Goal: Task Accomplishment & Management: Manage account settings

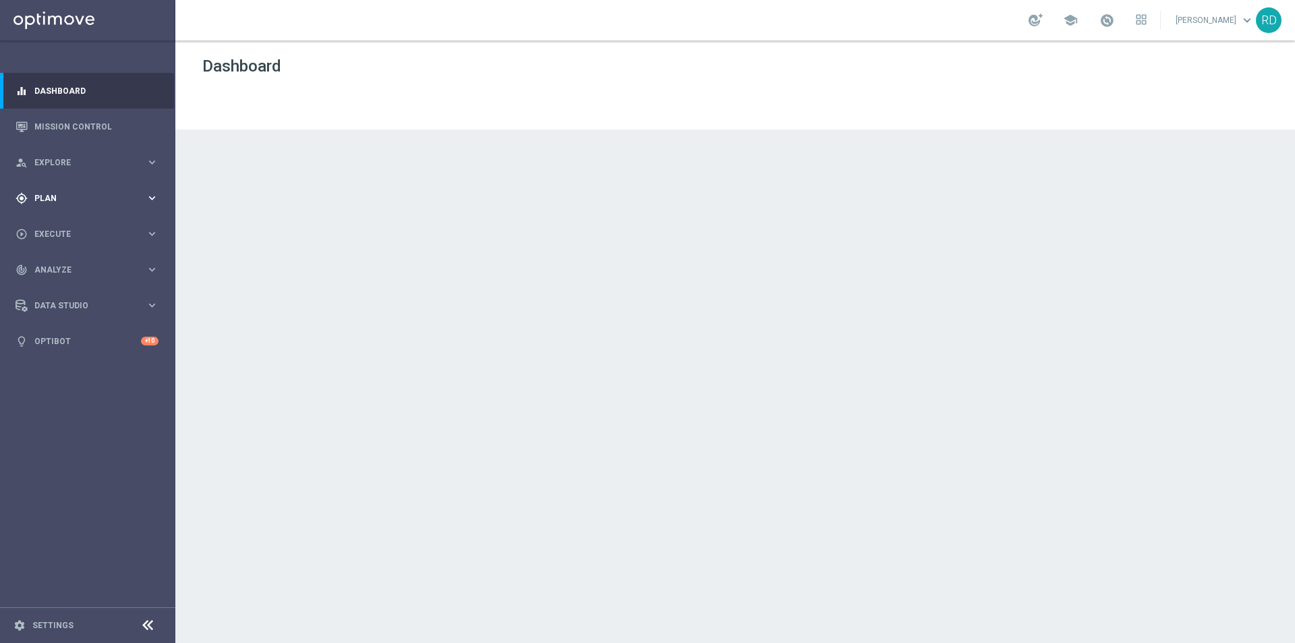
click at [70, 192] on div "gps_fixed Plan" at bounding box center [81, 198] width 130 height 12
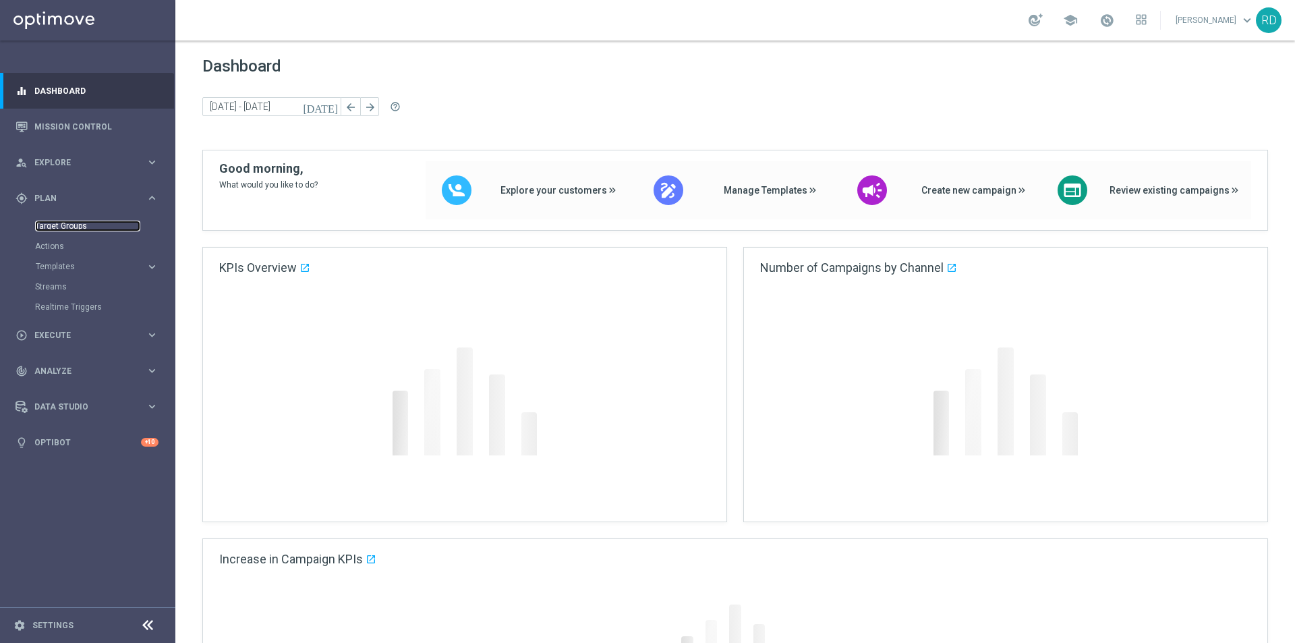
click at [72, 221] on link "Target Groups" at bounding box center [87, 226] width 105 height 11
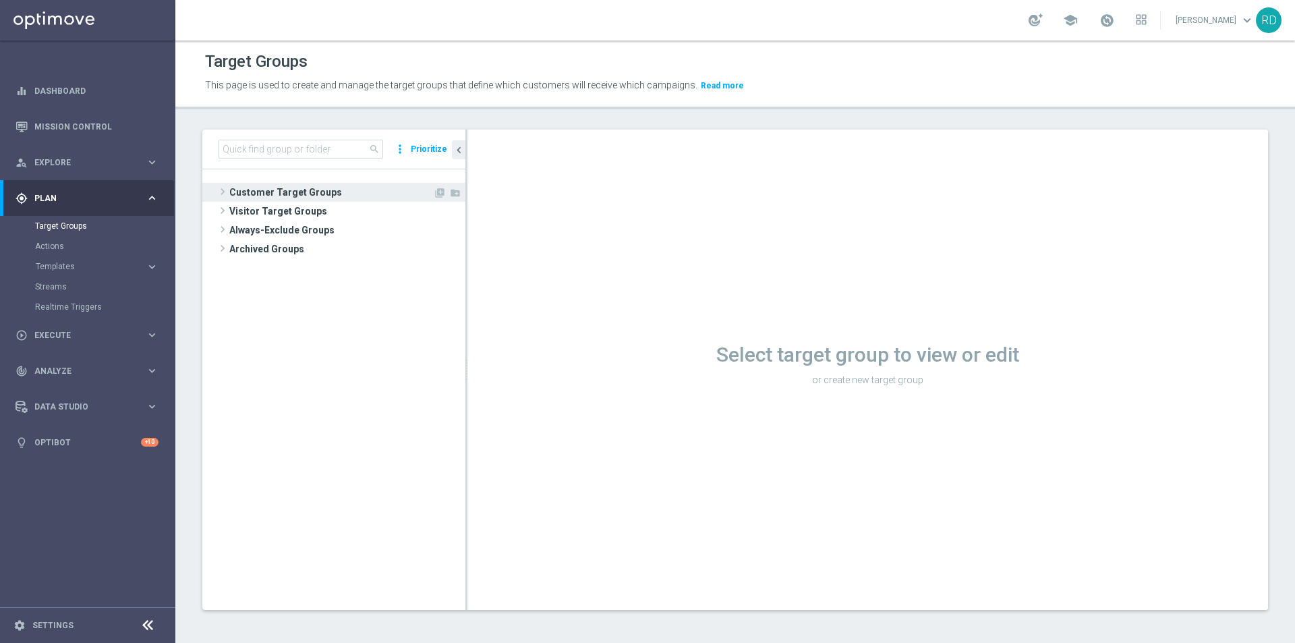
click at [225, 193] on span at bounding box center [222, 192] width 13 height 16
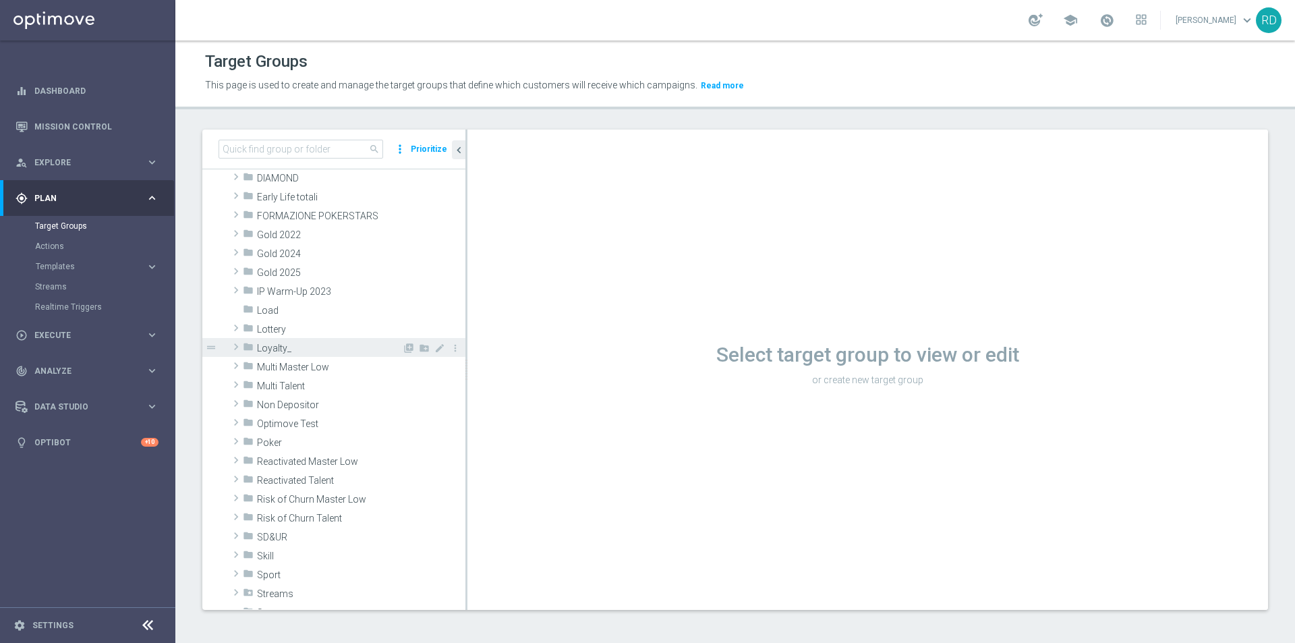
scroll to position [202, 0]
click at [239, 181] on span at bounding box center [235, 178] width 13 height 16
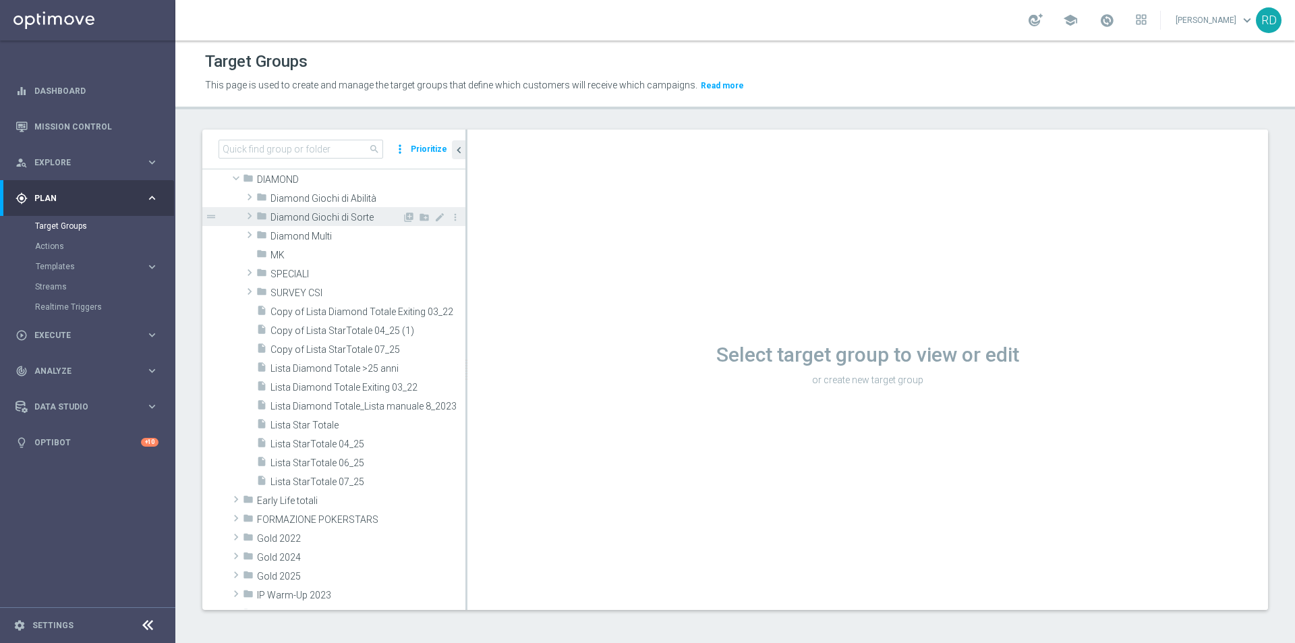
click at [324, 218] on span "Diamond Giochi di Sorte" at bounding box center [337, 217] width 132 height 11
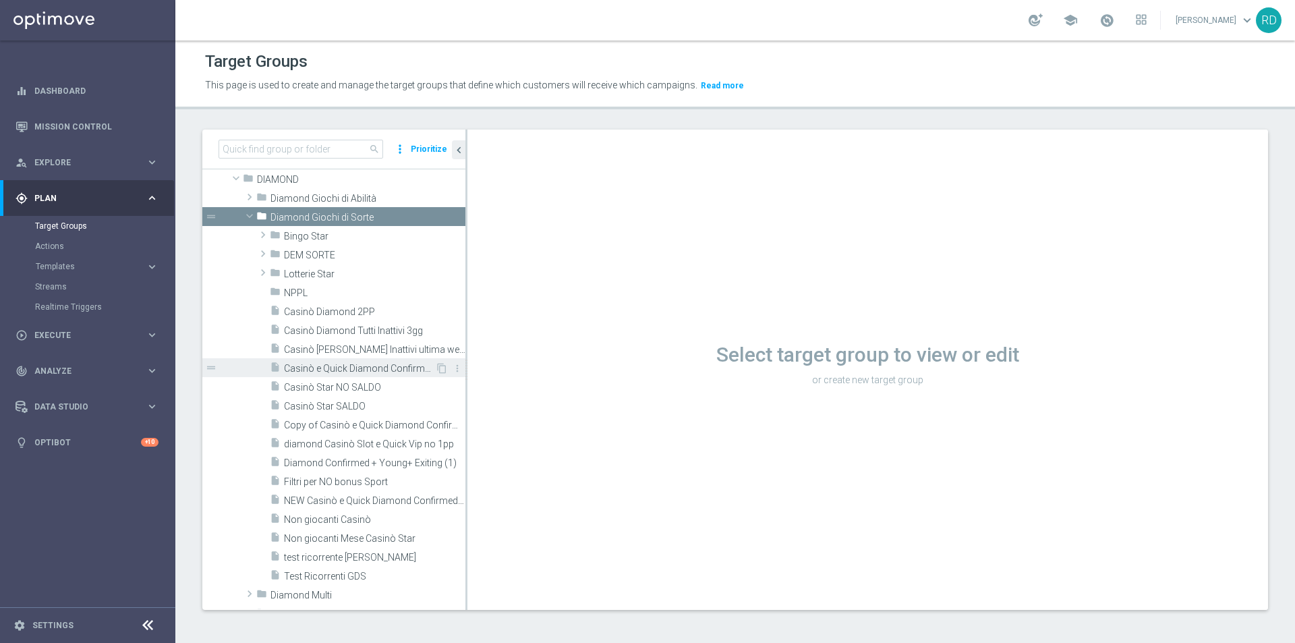
click at [302, 363] on span "Casinò e Quick Diamond Confirmed + Young+ Exiting" at bounding box center [359, 368] width 151 height 11
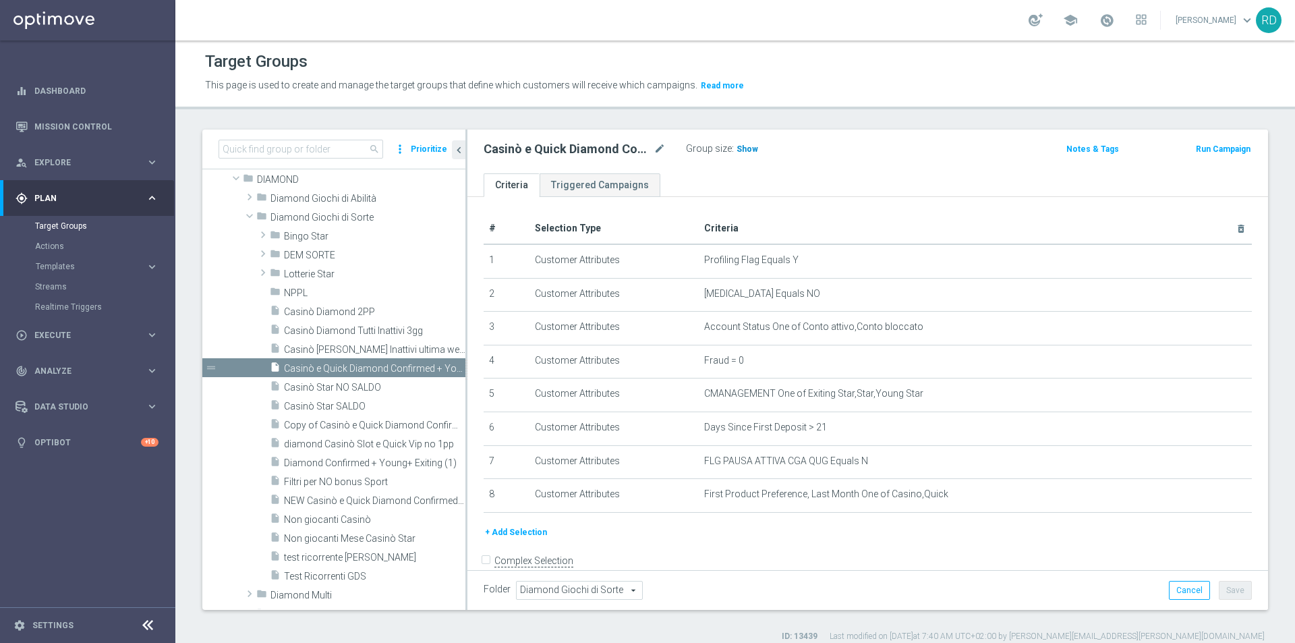
click at [754, 147] on span "Show" at bounding box center [748, 148] width 22 height 9
click at [67, 265] on span "Templates" at bounding box center [84, 266] width 96 height 8
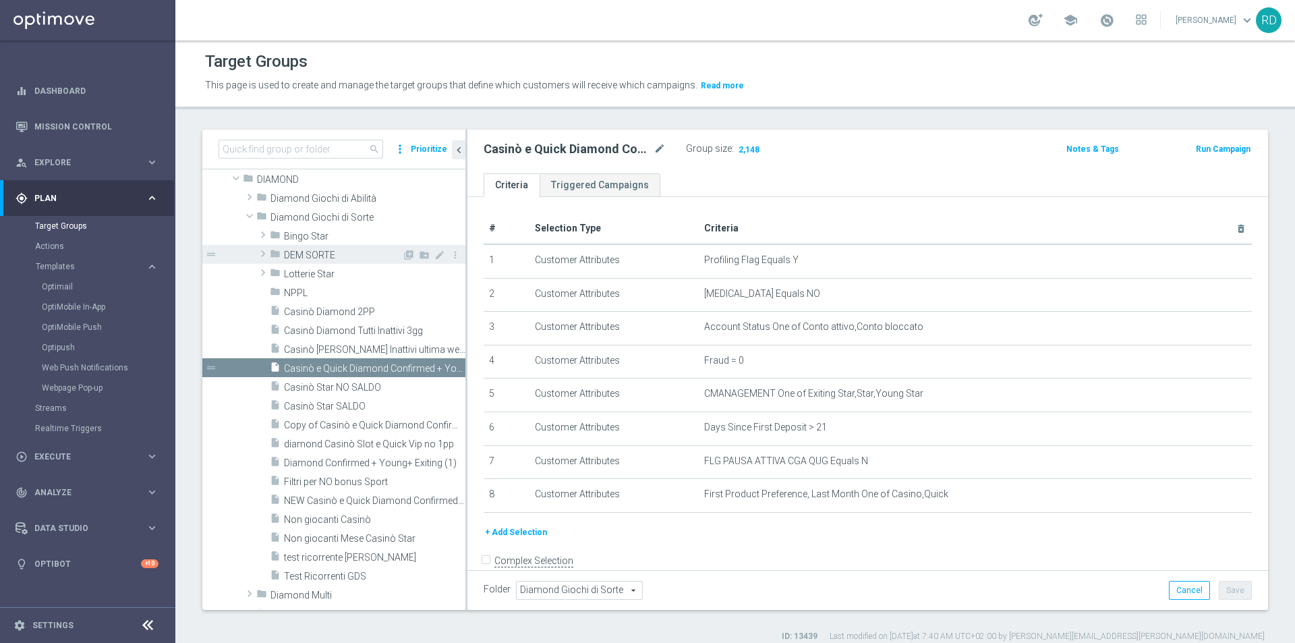
click at [318, 256] on span "DEM SORTE" at bounding box center [343, 255] width 118 height 11
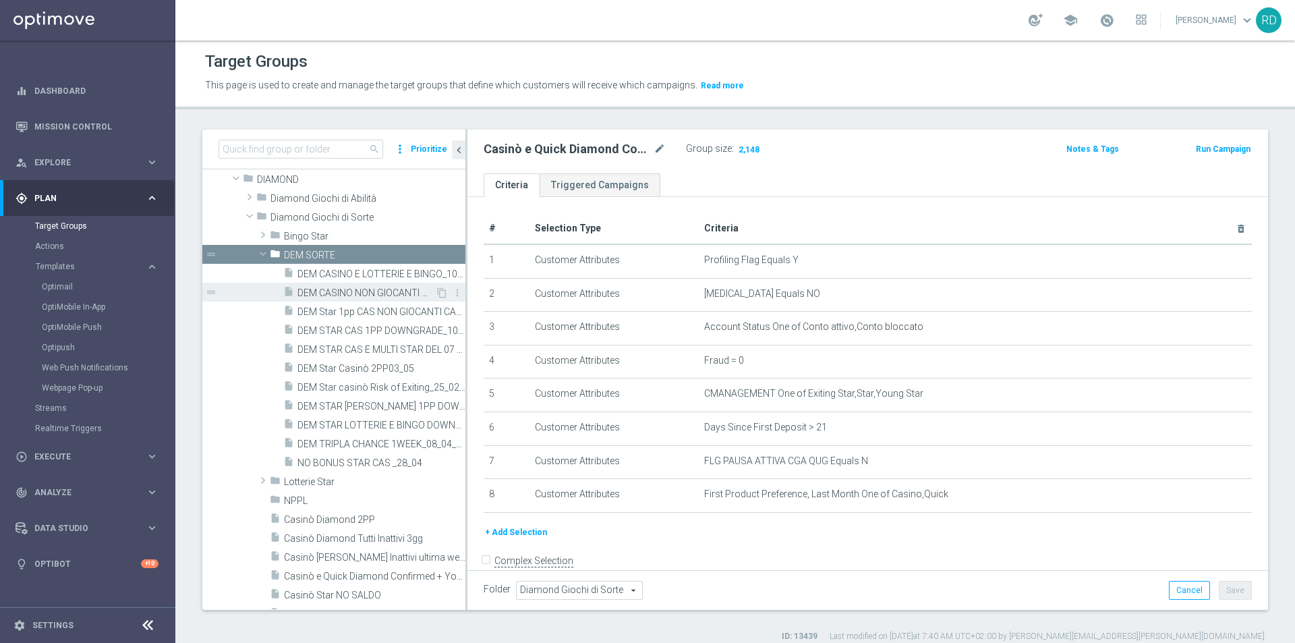
click at [356, 295] on span "DEM CASINO NON GIOCANTI M8_11_08" at bounding box center [367, 292] width 138 height 11
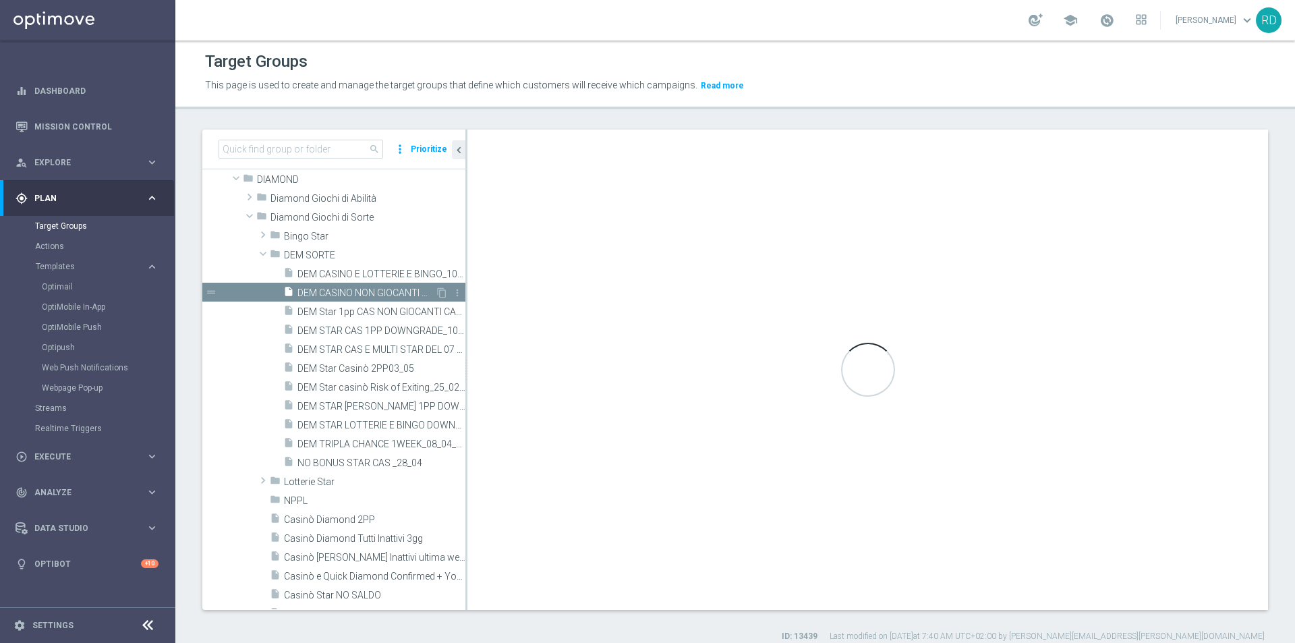
type input "DEM SORTE"
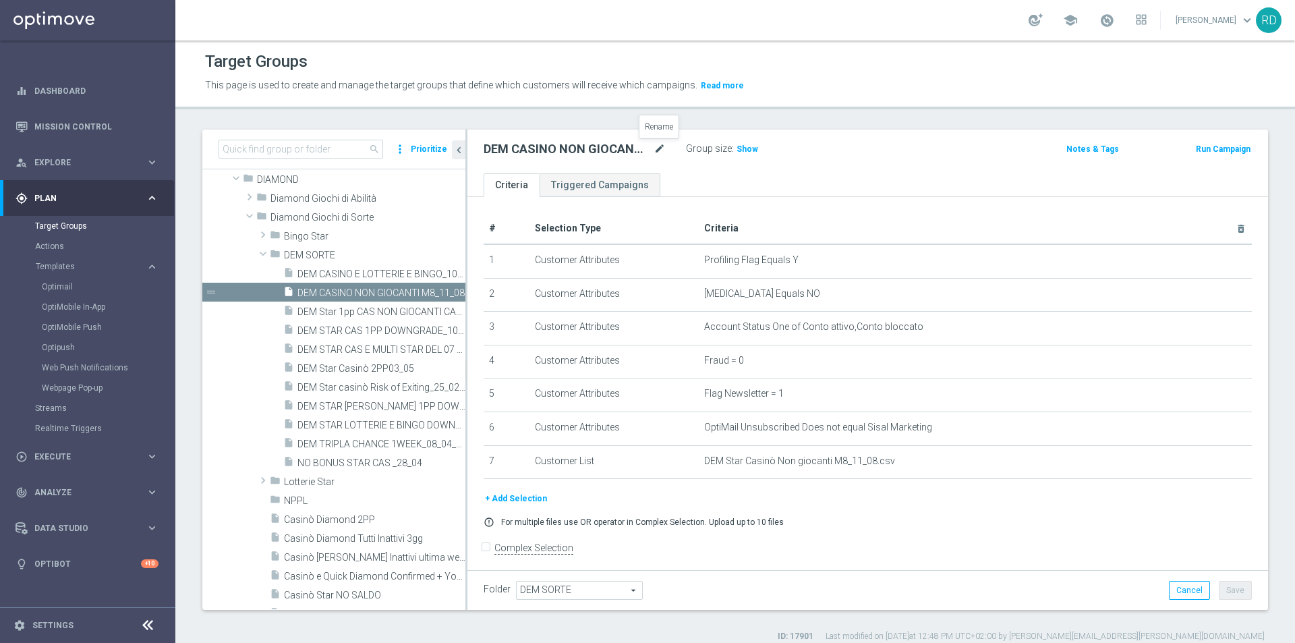
click at [660, 148] on icon "mode_edit" at bounding box center [660, 149] width 12 height 16
click at [634, 152] on input "DEM CASINO NON GIOCANTI M8_11_08" at bounding box center [575, 150] width 182 height 19
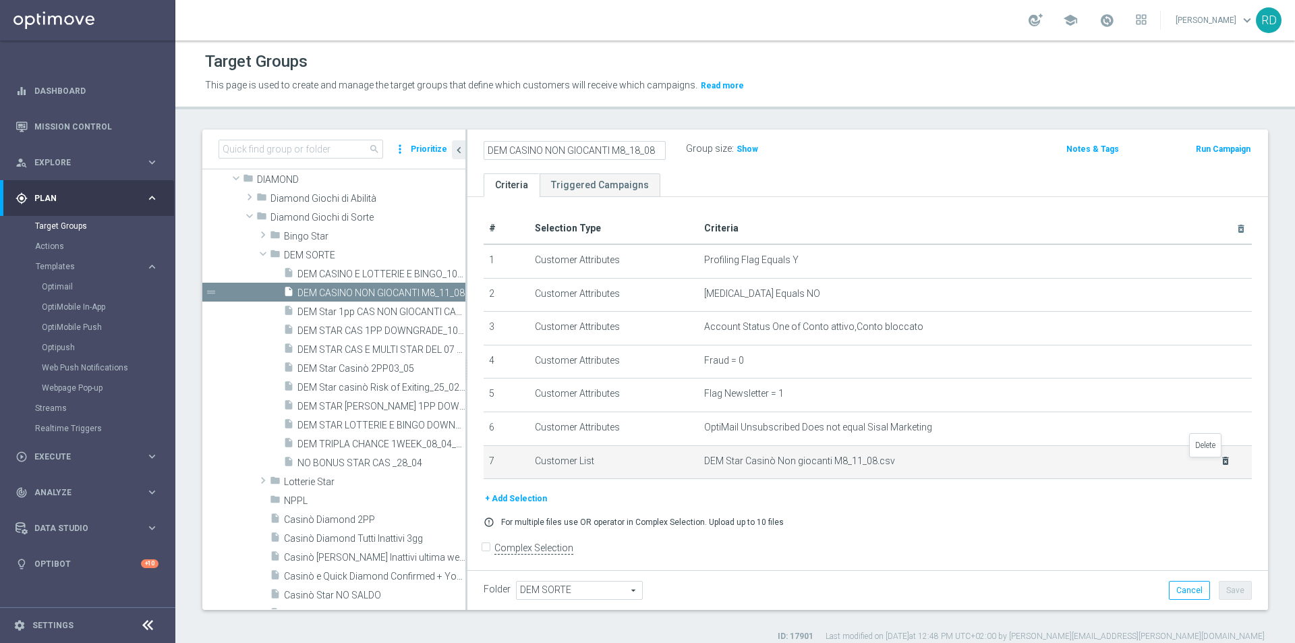
type input "DEM CASINO NON GIOCANTI M8_18_08"
click at [1220, 461] on icon "delete_forever" at bounding box center [1225, 460] width 11 height 11
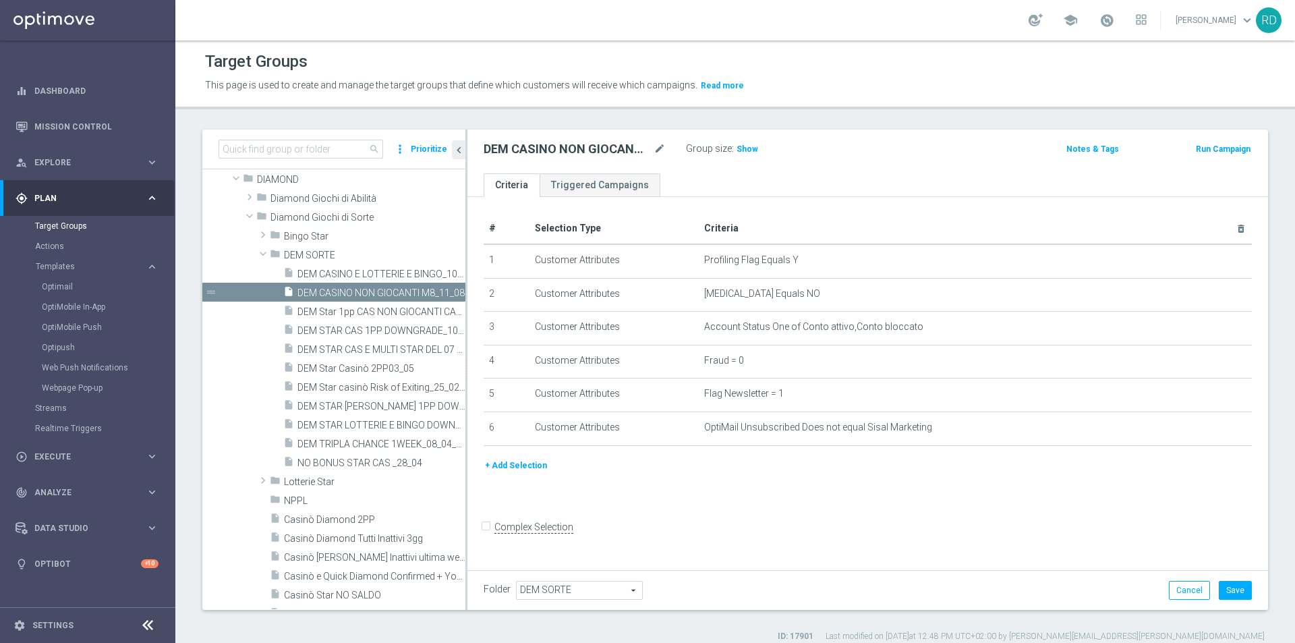
click at [535, 468] on button "+ Add Selection" at bounding box center [516, 465] width 65 height 15
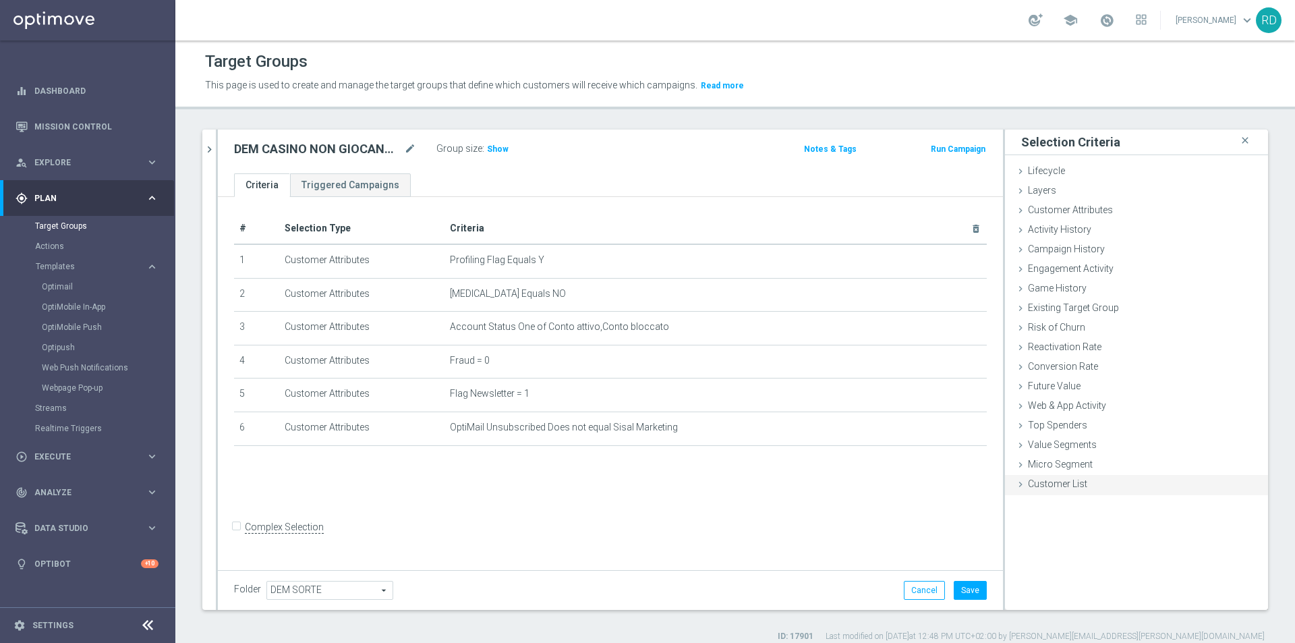
click at [1048, 482] on span "Customer List" at bounding box center [1057, 483] width 59 height 11
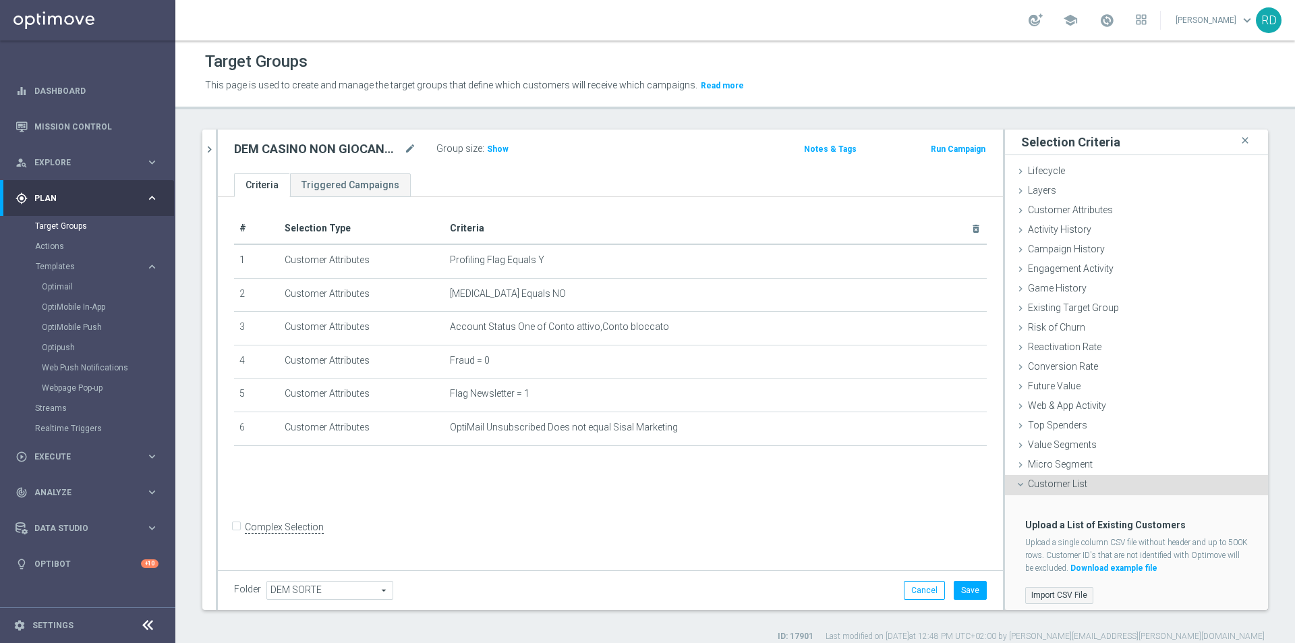
click at [1034, 594] on label "Import CSV File" at bounding box center [1059, 595] width 68 height 17
click at [0, 0] on input "Import CSV File" at bounding box center [0, 0] width 0 height 0
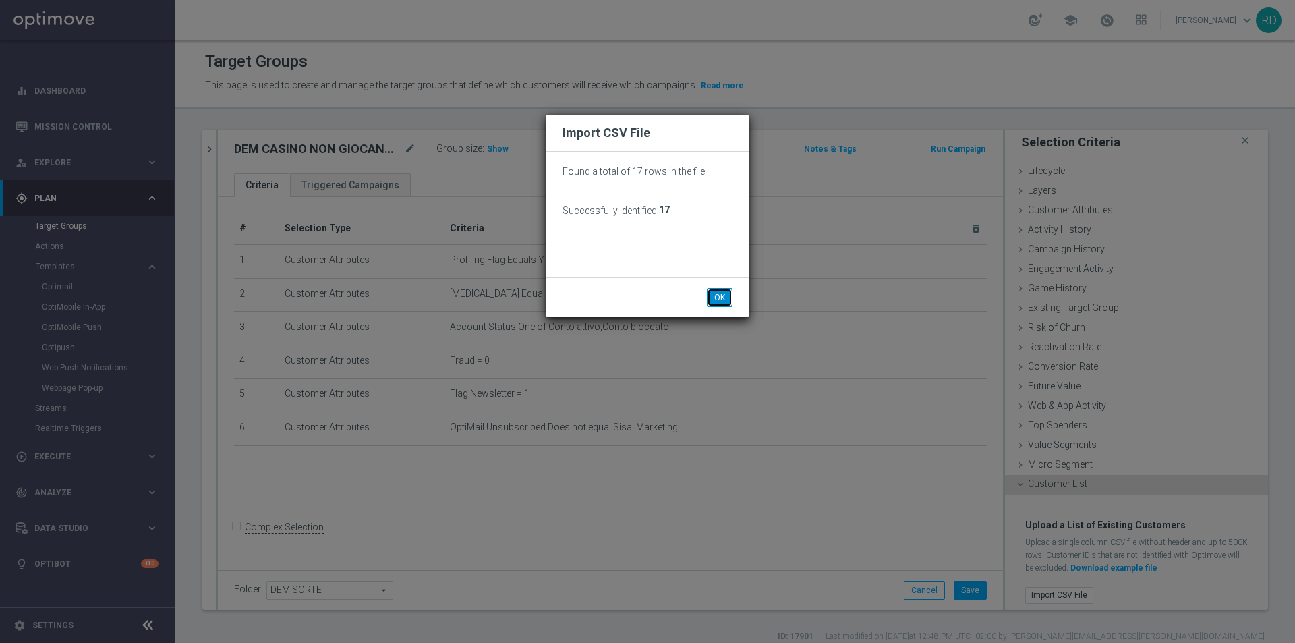
drag, startPoint x: 725, startPoint y: 291, endPoint x: 726, endPoint y: 305, distance: 13.5
click at [724, 291] on button "OK" at bounding box center [720, 297] width 26 height 19
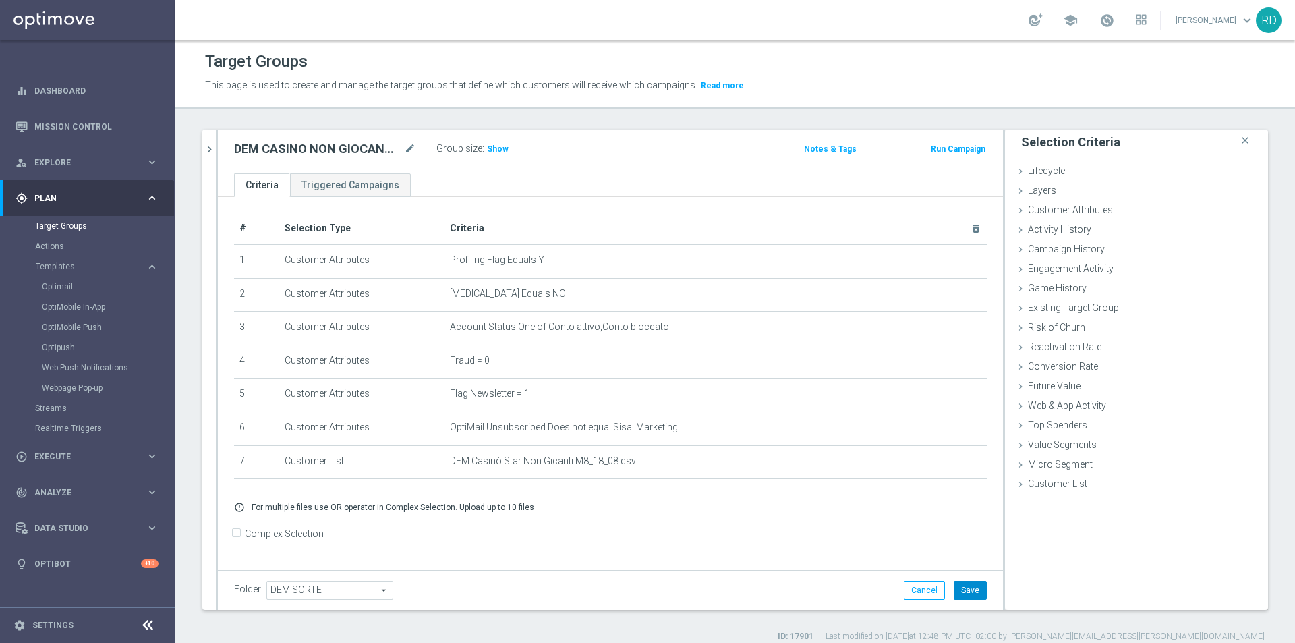
click at [963, 586] on button "Save" at bounding box center [970, 590] width 33 height 19
click at [496, 146] on span "Show" at bounding box center [498, 148] width 22 height 9
click at [497, 150] on span "16" at bounding box center [494, 150] width 12 height 13
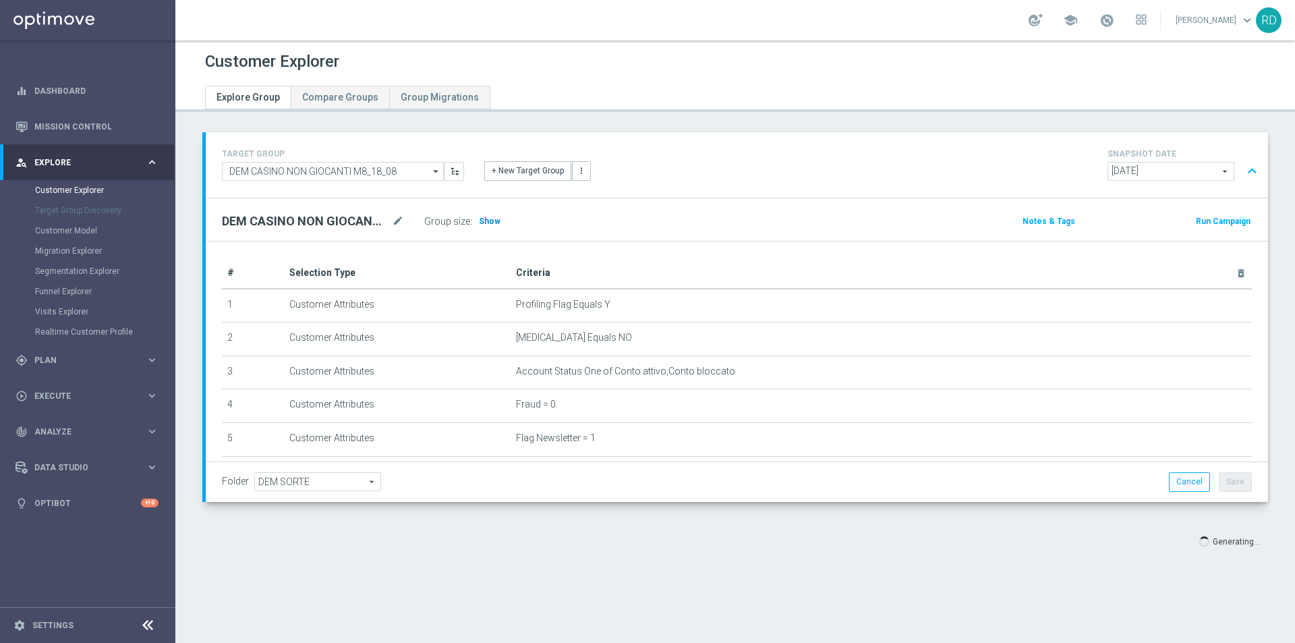
click at [488, 225] on span "Show" at bounding box center [490, 221] width 22 height 9
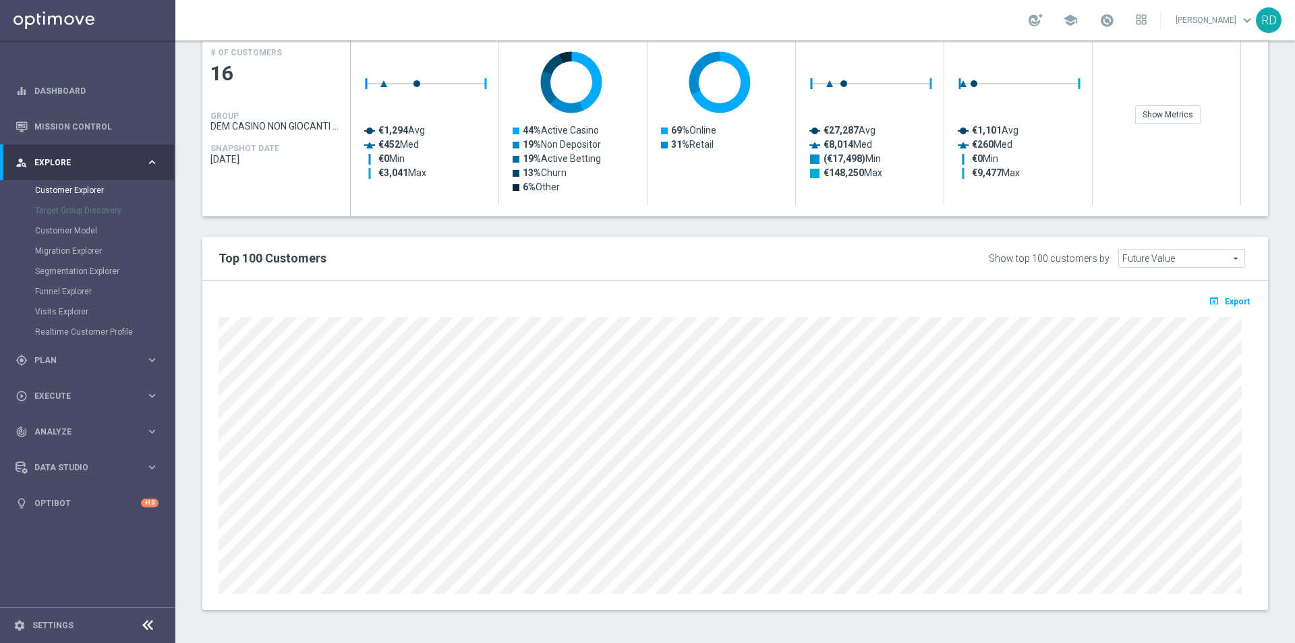
scroll to position [629, 0]
drag, startPoint x: 1219, startPoint y: 300, endPoint x: 942, endPoint y: 306, distance: 276.7
click at [952, 308] on div "open_in_browser Export" at bounding box center [735, 304] width 1054 height 17
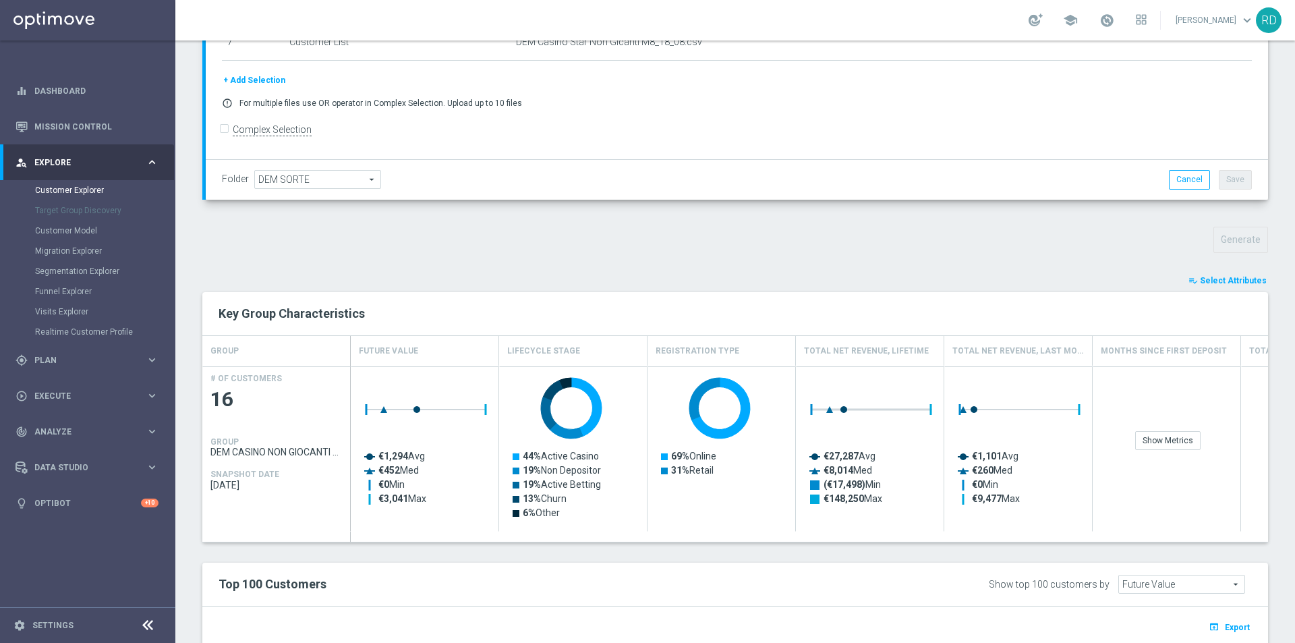
scroll to position [291, 0]
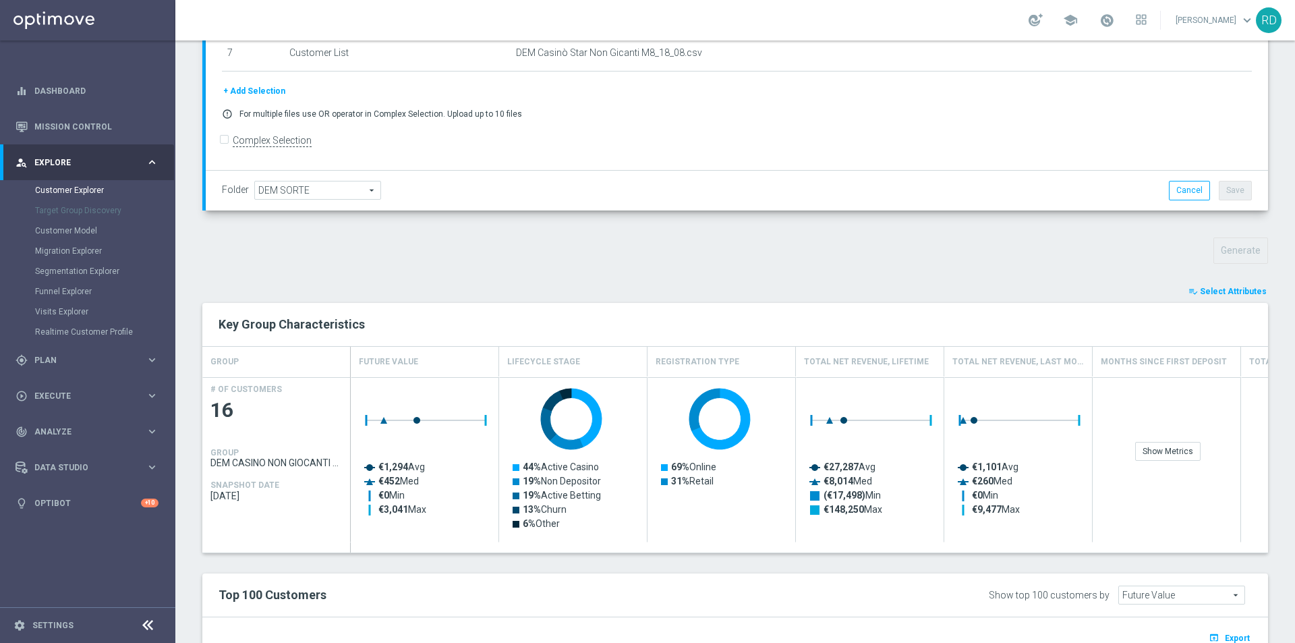
click at [1219, 289] on span "Select Attributes" at bounding box center [1233, 291] width 67 height 9
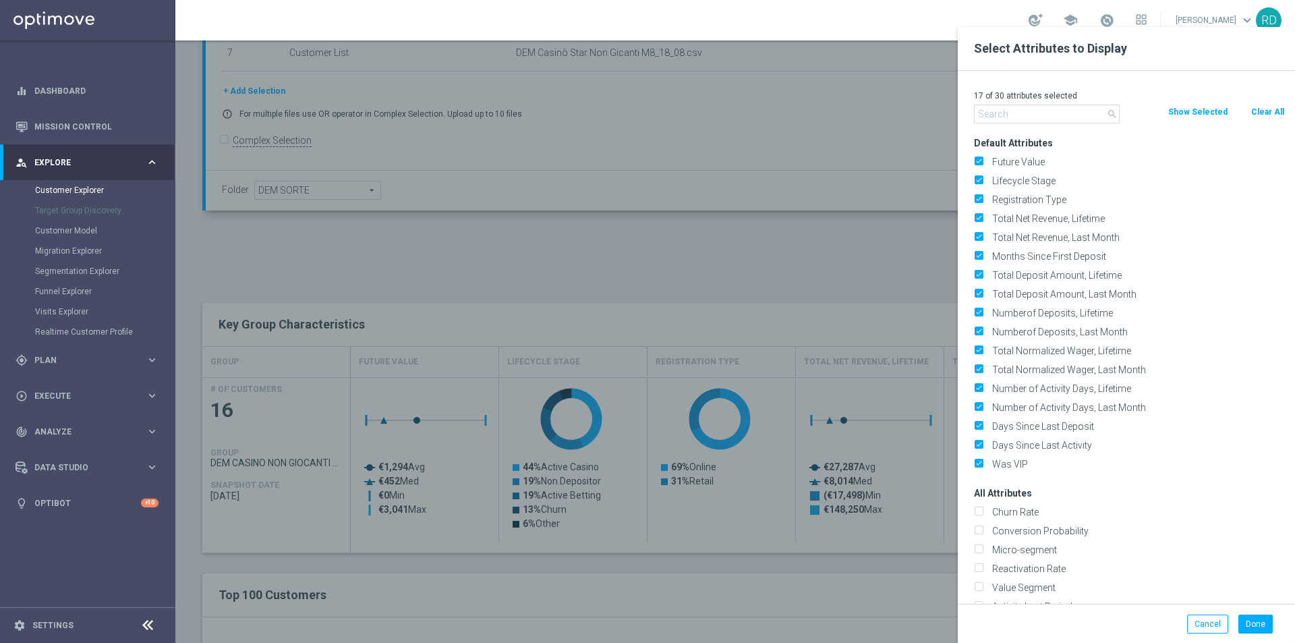
click at [1025, 114] on input "text" at bounding box center [1047, 114] width 146 height 19
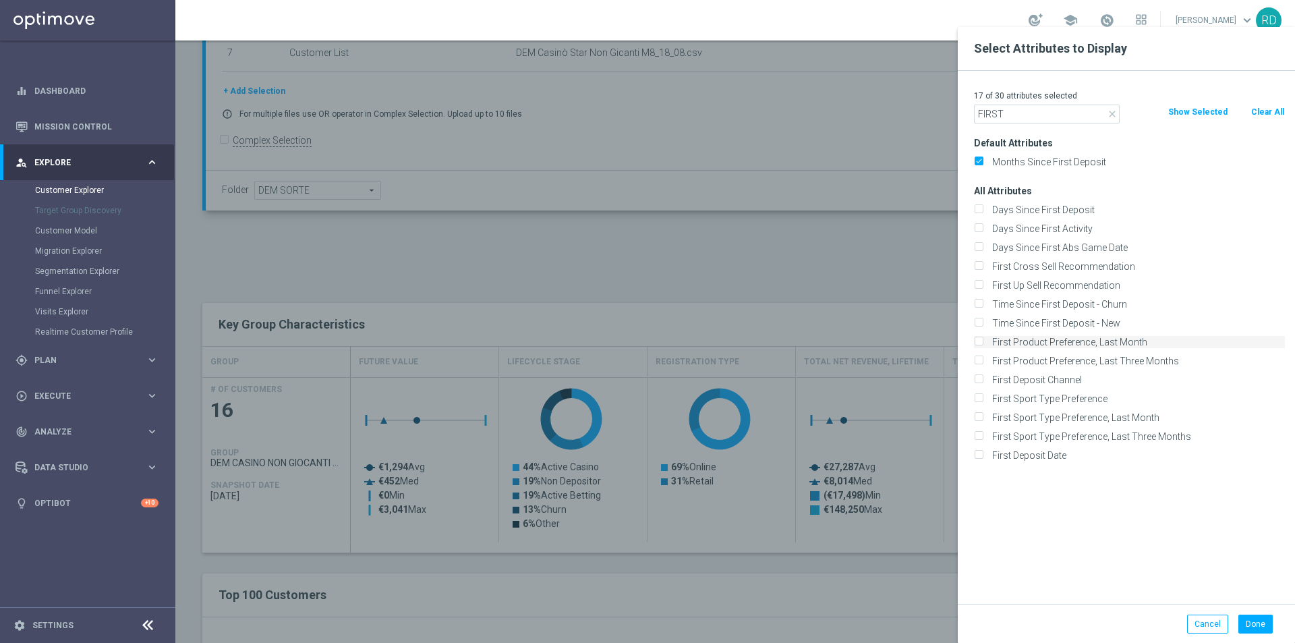
type input "FIRST"
click at [1081, 342] on label "First Product Preference, Last Month" at bounding box center [1137, 342] width 298 height 12
click at [983, 342] on input "First Product Preference, Last Month" at bounding box center [978, 343] width 9 height 9
checkbox input "true"
click at [1251, 624] on button "Done" at bounding box center [1256, 624] width 34 height 19
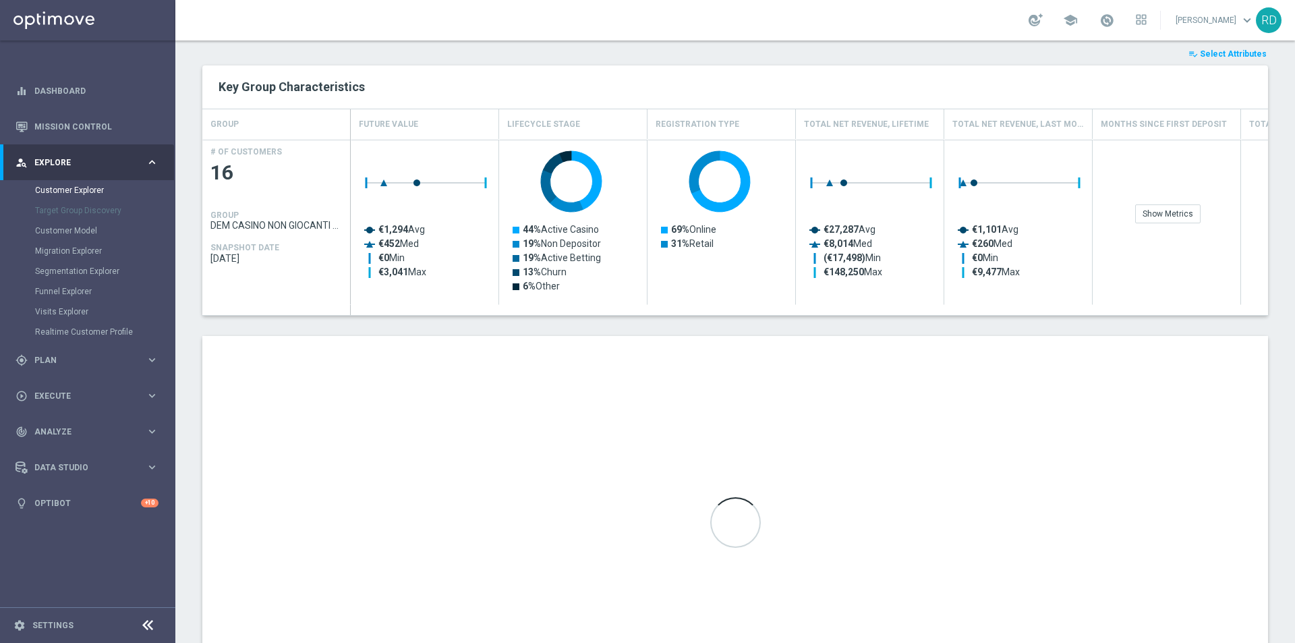
scroll to position [629, 0]
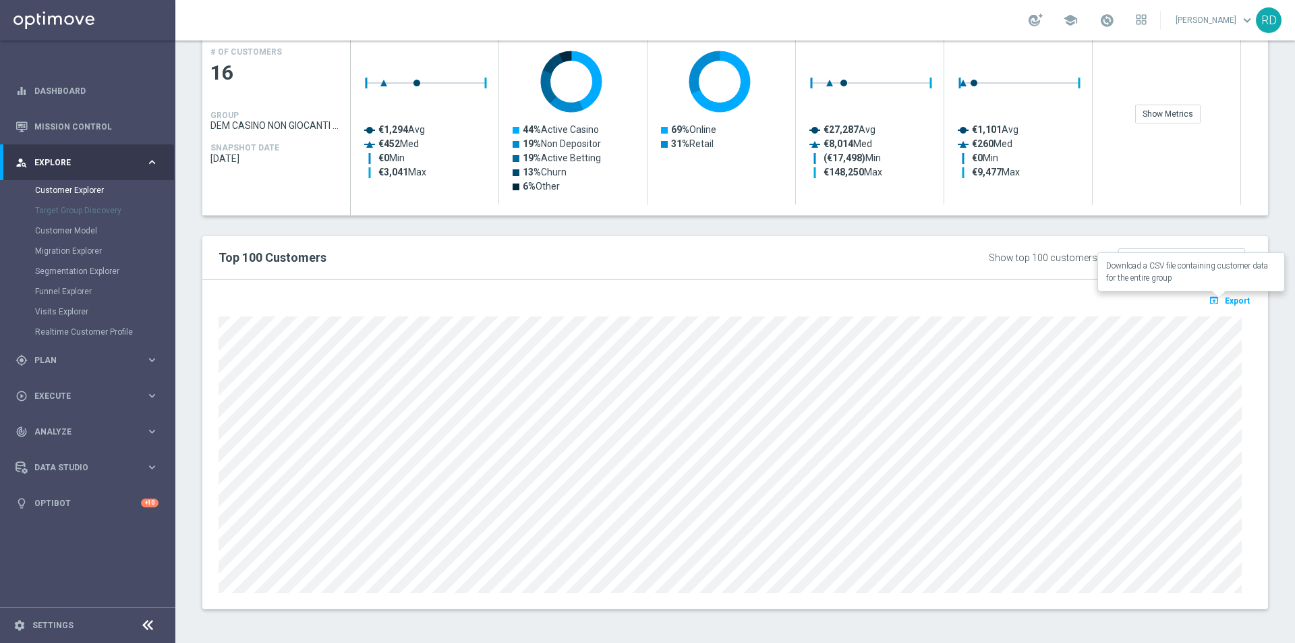
click at [1225, 298] on span "Export" at bounding box center [1237, 300] width 25 height 9
click at [1214, 297] on button "open_in_browser Export" at bounding box center [1229, 300] width 45 height 18
